Goal: Contribute content: Contribute content

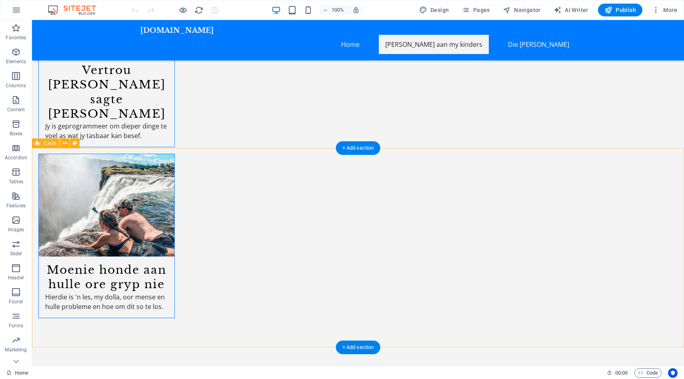
scroll to position [1682, 0]
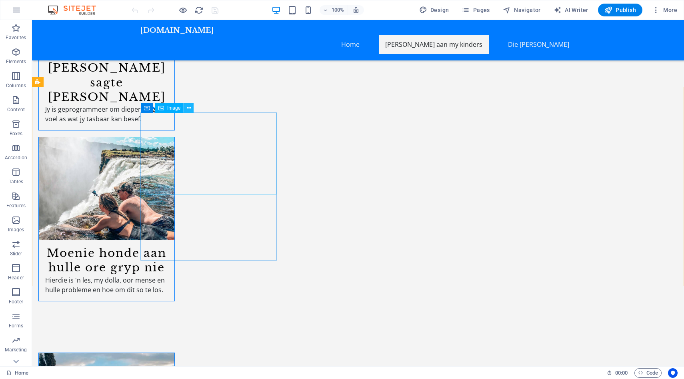
click at [190, 111] on icon at bounding box center [189, 108] width 4 height 8
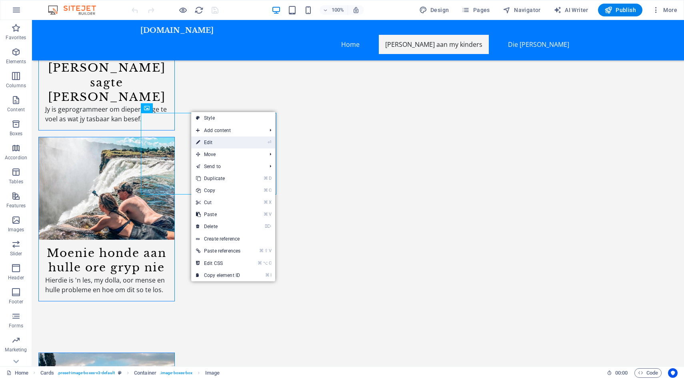
click at [217, 145] on link "⏎ Edit" at bounding box center [218, 142] width 54 height 12
select select "%"
select select
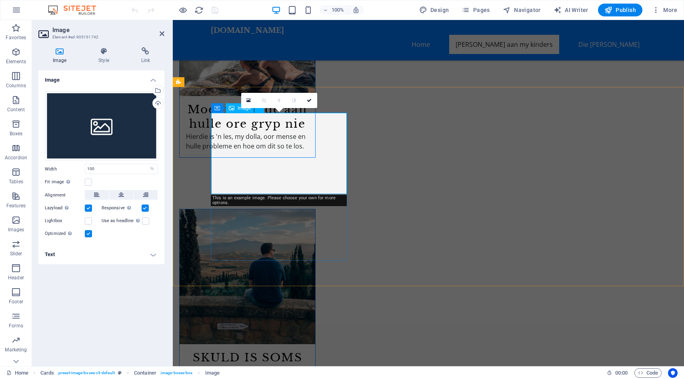
scroll to position [1506, 0]
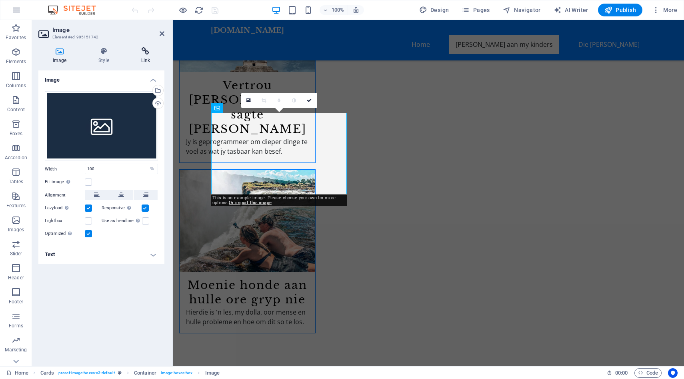
click at [144, 50] on icon at bounding box center [146, 51] width 38 height 8
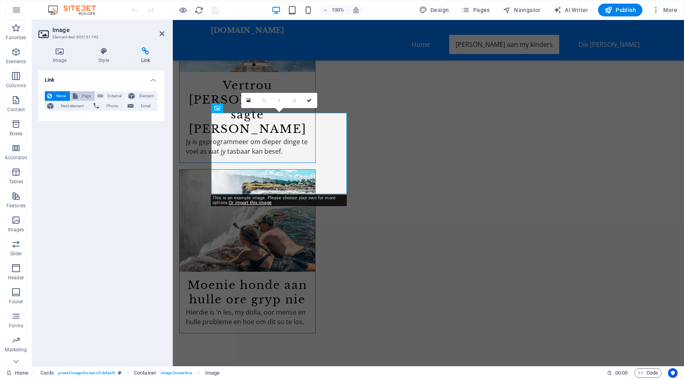
click at [86, 93] on span "Page" at bounding box center [86, 96] width 12 height 10
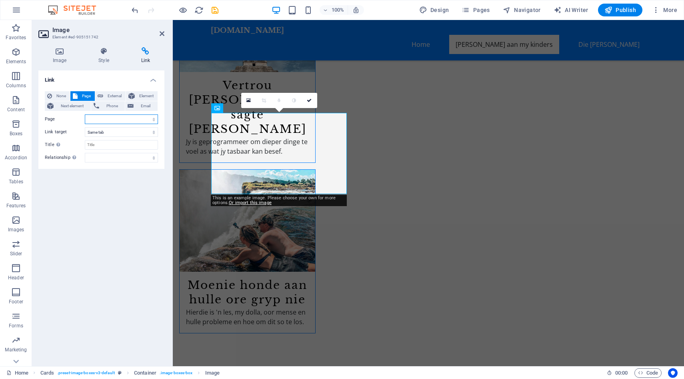
click at [115, 119] on select "Home AS JS DIT GLO [PERSON_NAME] BESTAAN DIT VERTROU DAAI SAGTE STEMMETJIE [PER…" at bounding box center [121, 119] width 73 height 10
select select "7"
click at [85, 114] on select "Home AS JS DIT GLO [PERSON_NAME] BESTAAN DIT VERTROU DAAI SAGTE STEMMETJIE [PER…" at bounding box center [121, 119] width 73 height 10
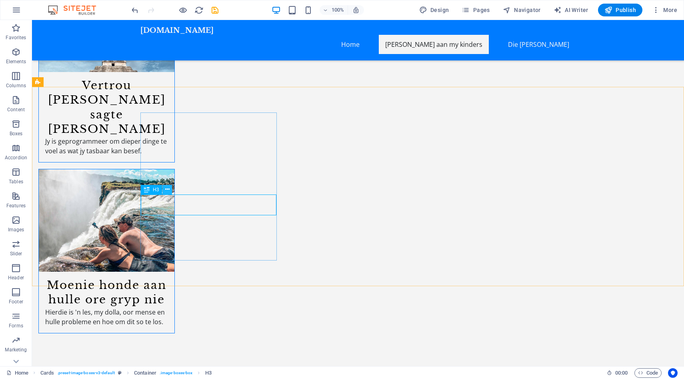
click at [170, 193] on button at bounding box center [167, 190] width 10 height 10
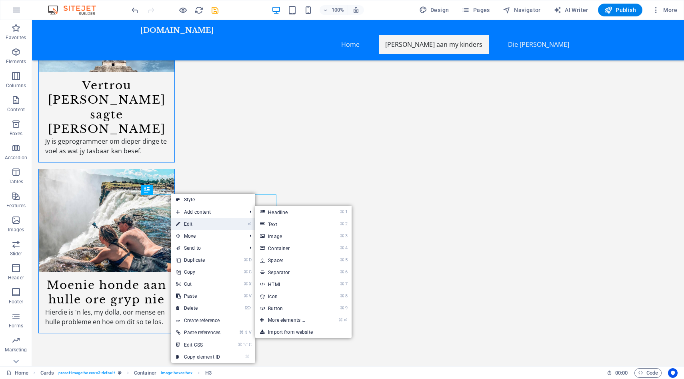
click at [189, 224] on link "⏎ Edit" at bounding box center [198, 224] width 54 height 12
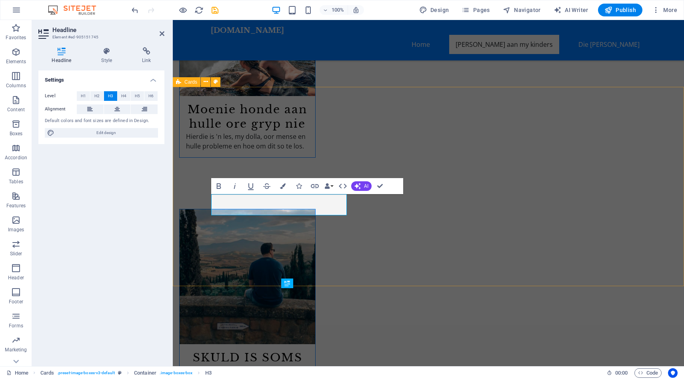
scroll to position [1506, 0]
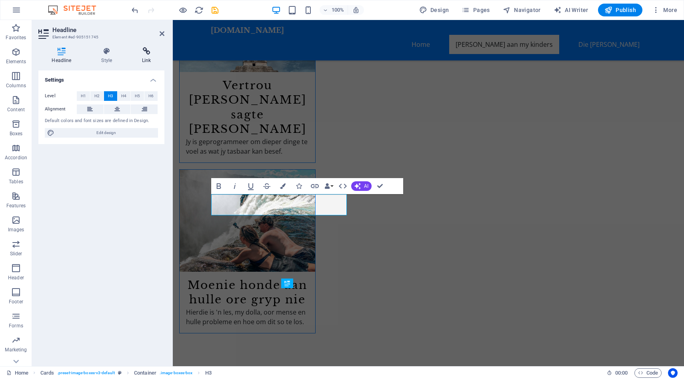
click at [142, 50] on icon at bounding box center [147, 51] width 36 height 8
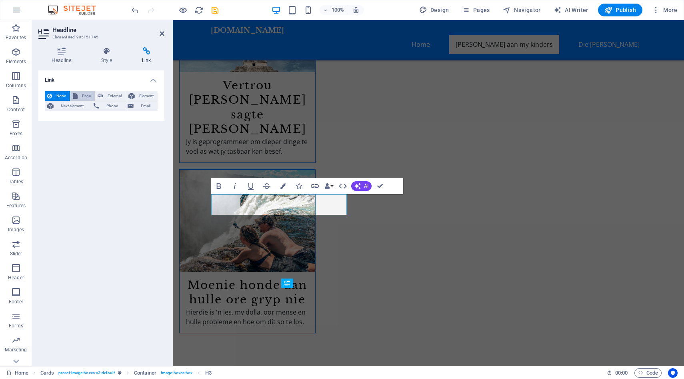
click at [86, 94] on span "Page" at bounding box center [86, 96] width 12 height 10
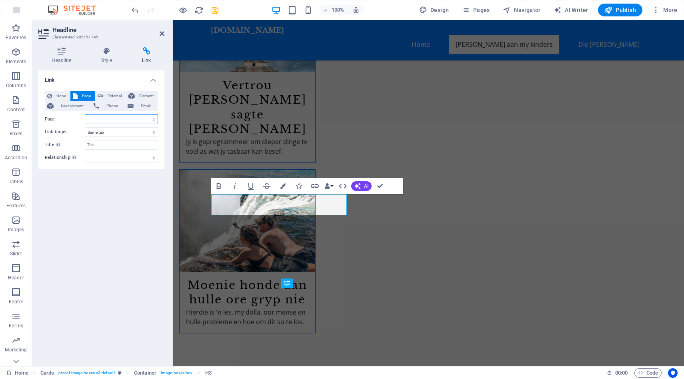
click at [98, 119] on select "Home AS JS DIT GLO [PERSON_NAME] BESTAAN DIT VERTROU DAAI SAGTE STEMMETJIE [PER…" at bounding box center [121, 119] width 73 height 10
select select "7"
click at [85, 114] on select "Home AS JS DIT GLO [PERSON_NAME] BESTAAN DIT VERTROU DAAI SAGTE STEMMETJIE [PER…" at bounding box center [121, 119] width 73 height 10
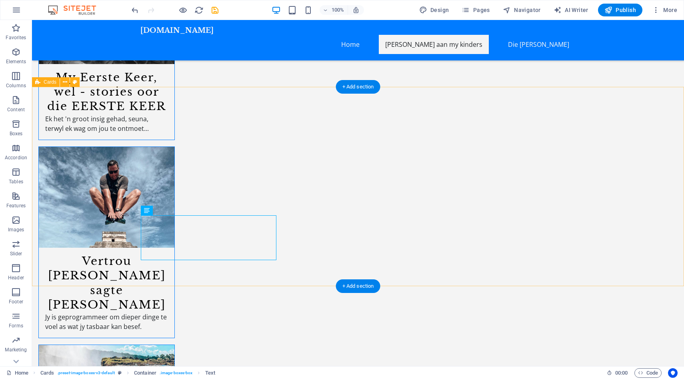
scroll to position [1682, 0]
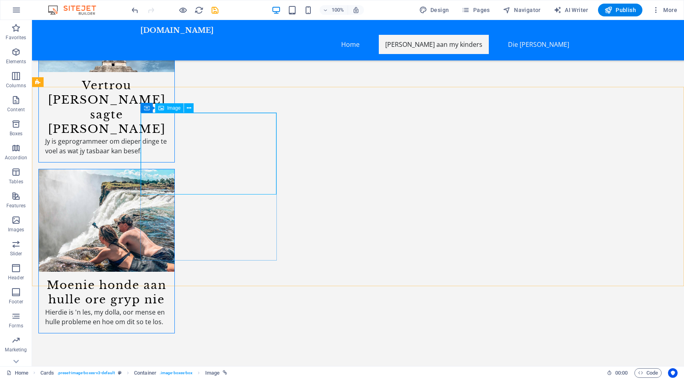
click at [167, 107] on span "Image" at bounding box center [173, 108] width 13 height 5
click at [167, 109] on div "Image" at bounding box center [169, 108] width 28 height 10
click at [172, 107] on span "Image" at bounding box center [173, 108] width 13 height 5
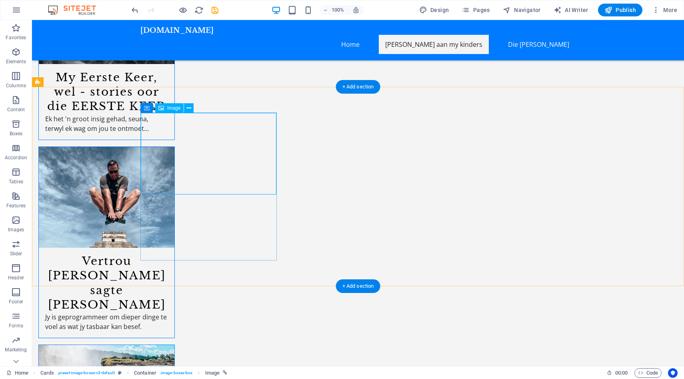
select select "7"
select select
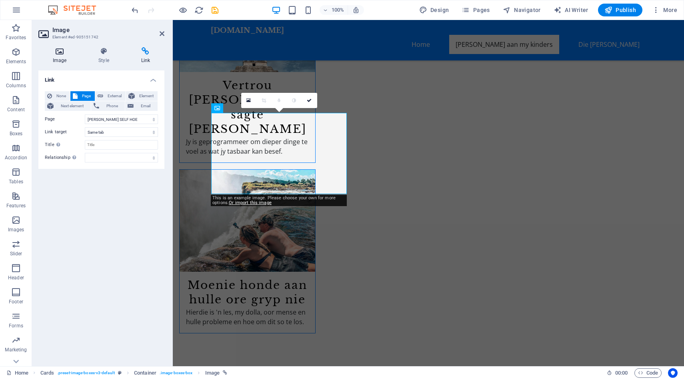
click at [61, 57] on h4 "Image" at bounding box center [61, 55] width 46 height 17
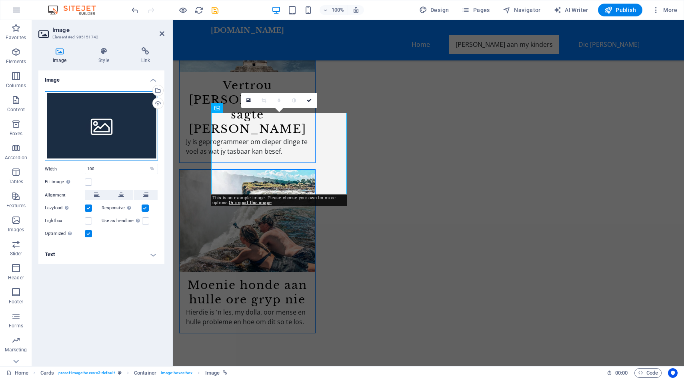
click at [121, 128] on div "Drag files here, click to choose files or select files from Files or our free s…" at bounding box center [101, 126] width 113 height 70
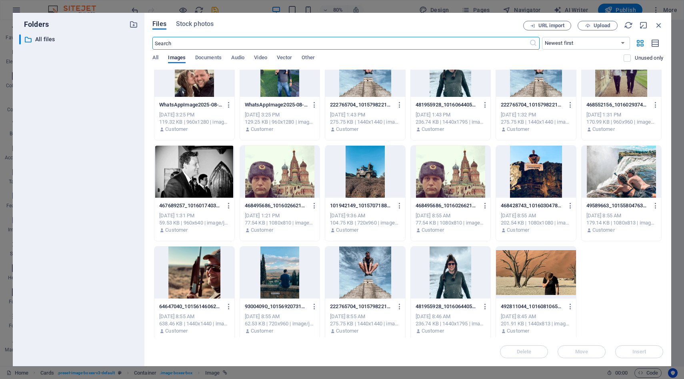
scroll to position [232, 0]
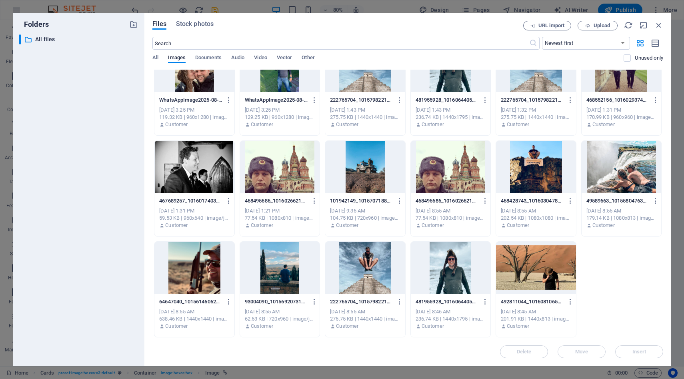
click at [285, 166] on div at bounding box center [280, 167] width 80 height 52
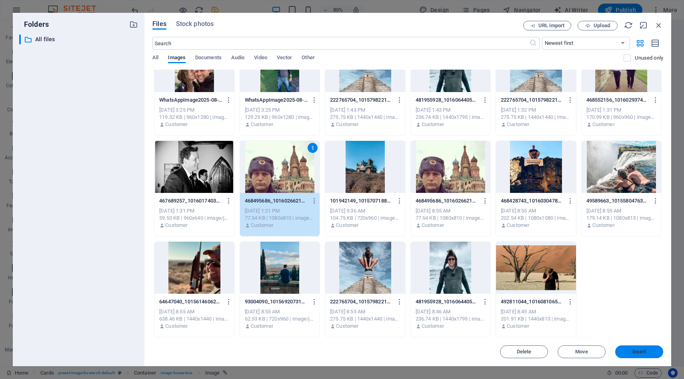
click at [631, 349] on button "Insert" at bounding box center [639, 351] width 48 height 13
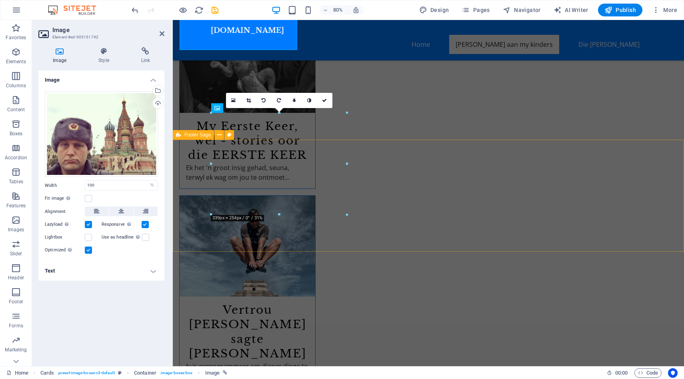
scroll to position [1506, 0]
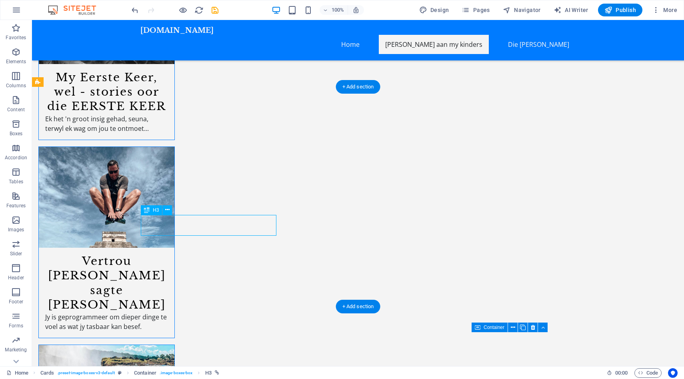
select select "7"
select select
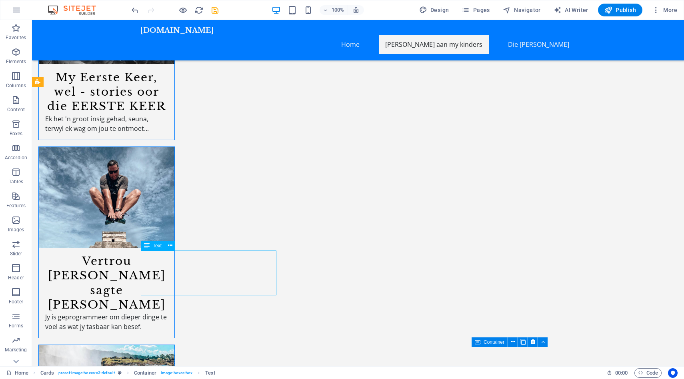
scroll to position [1682, 0]
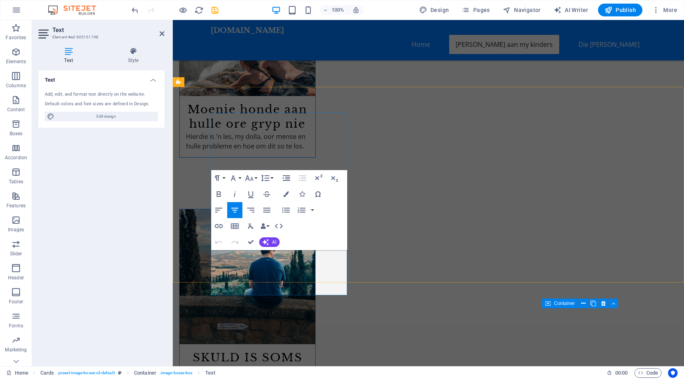
scroll to position [1506, 0]
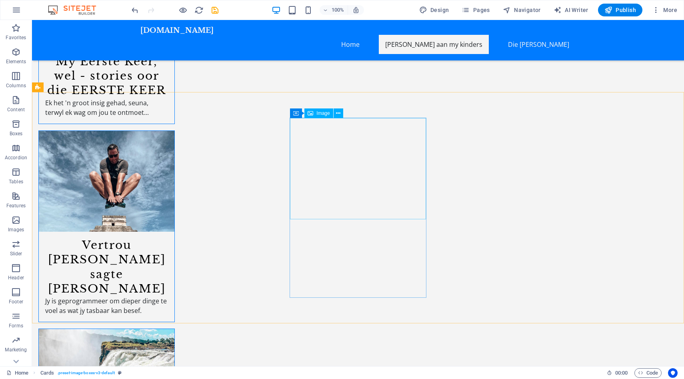
scroll to position [1739, 0]
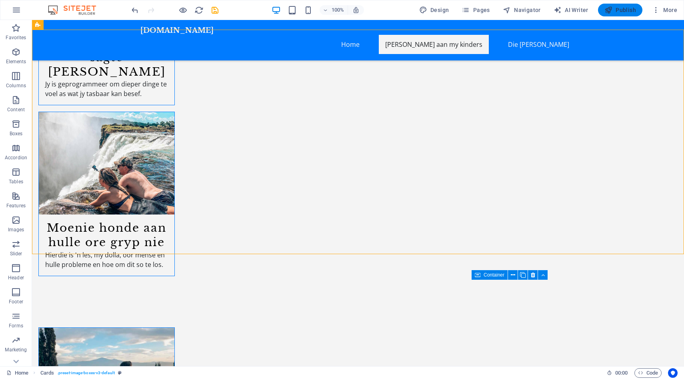
click at [624, 8] on span "Publish" at bounding box center [620, 10] width 32 height 8
